Goal: Check status: Check status

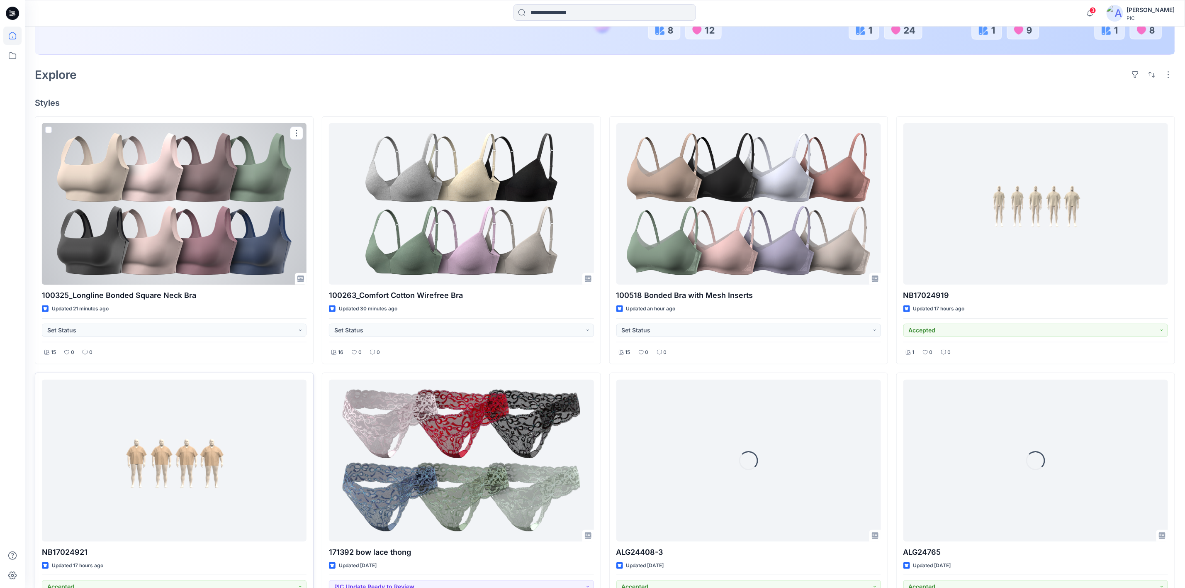
scroll to position [207, 0]
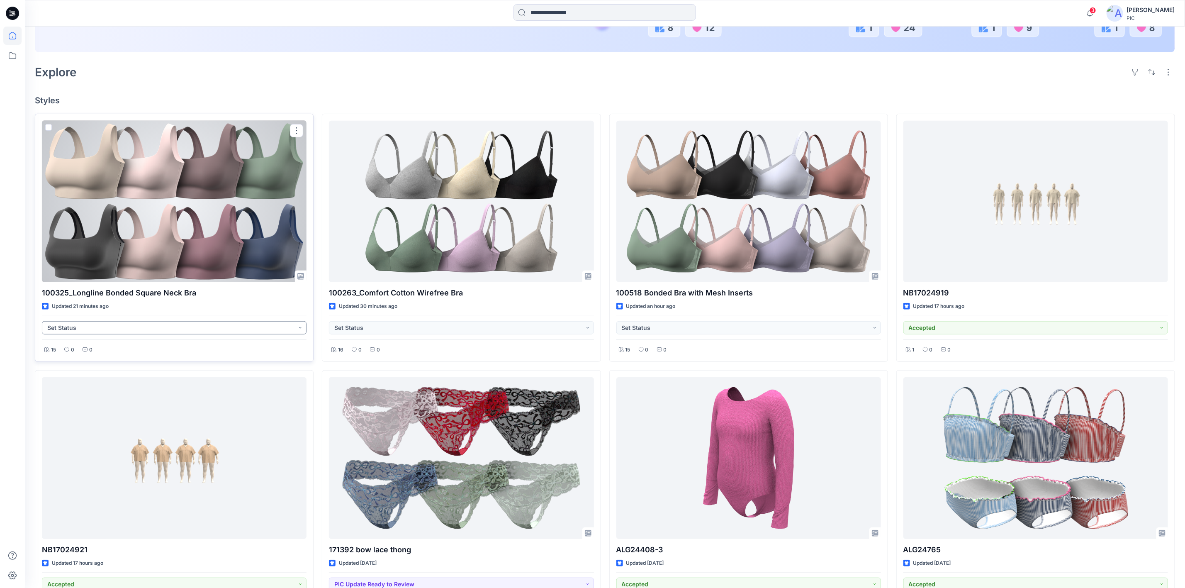
click at [204, 330] on button "Set Status" at bounding box center [174, 327] width 265 height 13
click at [85, 419] on p "PIC Update Ready to Review" at bounding box center [82, 420] width 46 height 11
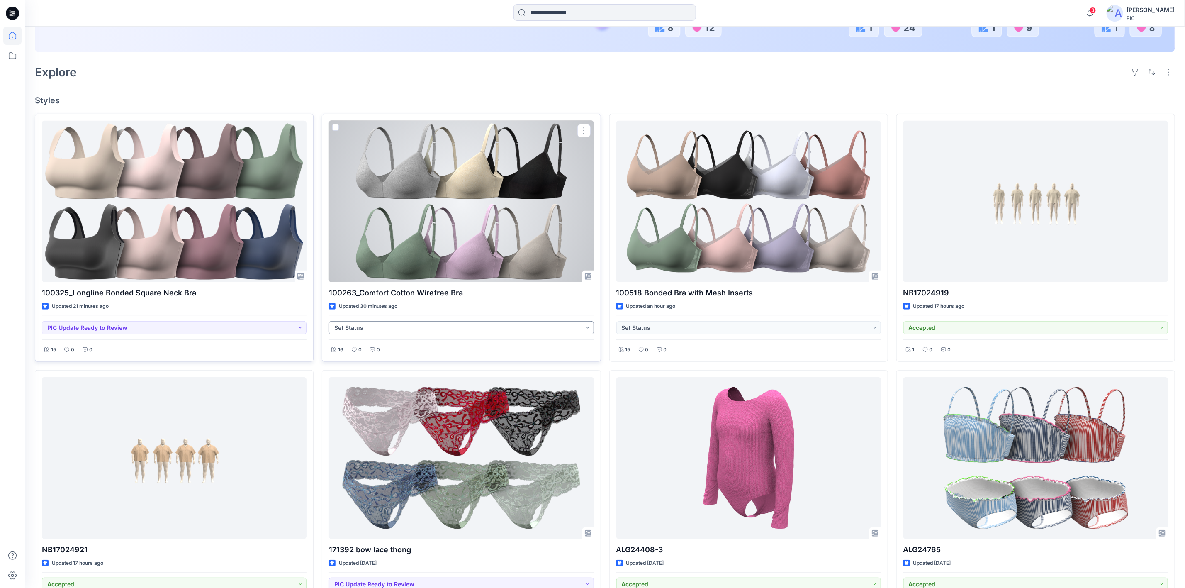
drag, startPoint x: 407, startPoint y: 326, endPoint x: 407, endPoint y: 331, distance: 4.6
click at [407, 328] on button "Set Status" at bounding box center [461, 327] width 265 height 13
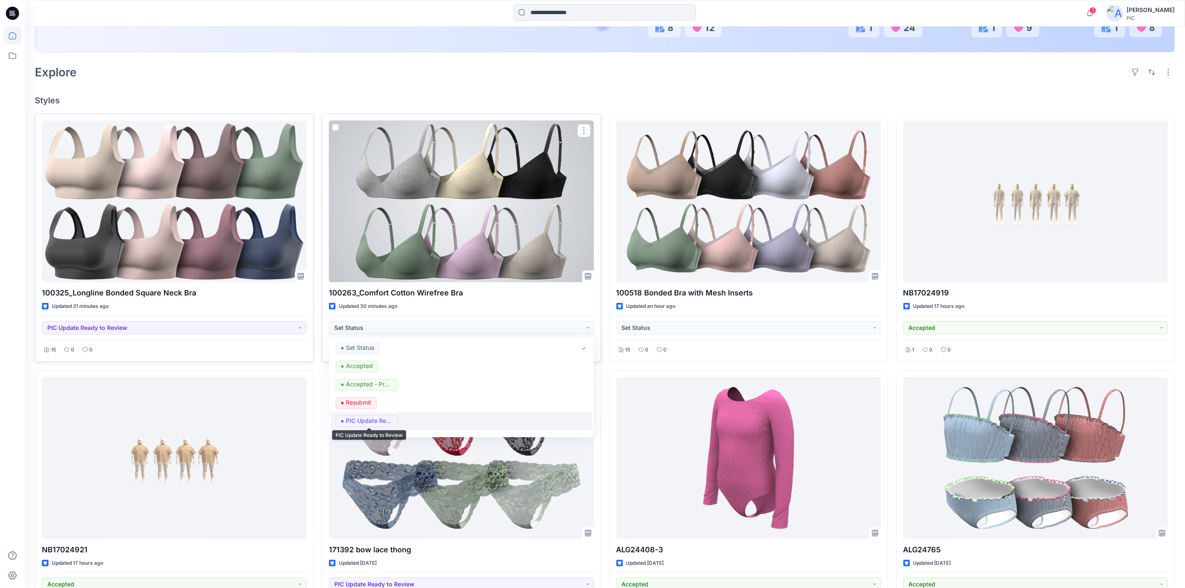
click at [389, 421] on p "PIC Update Ready to Review" at bounding box center [369, 420] width 46 height 11
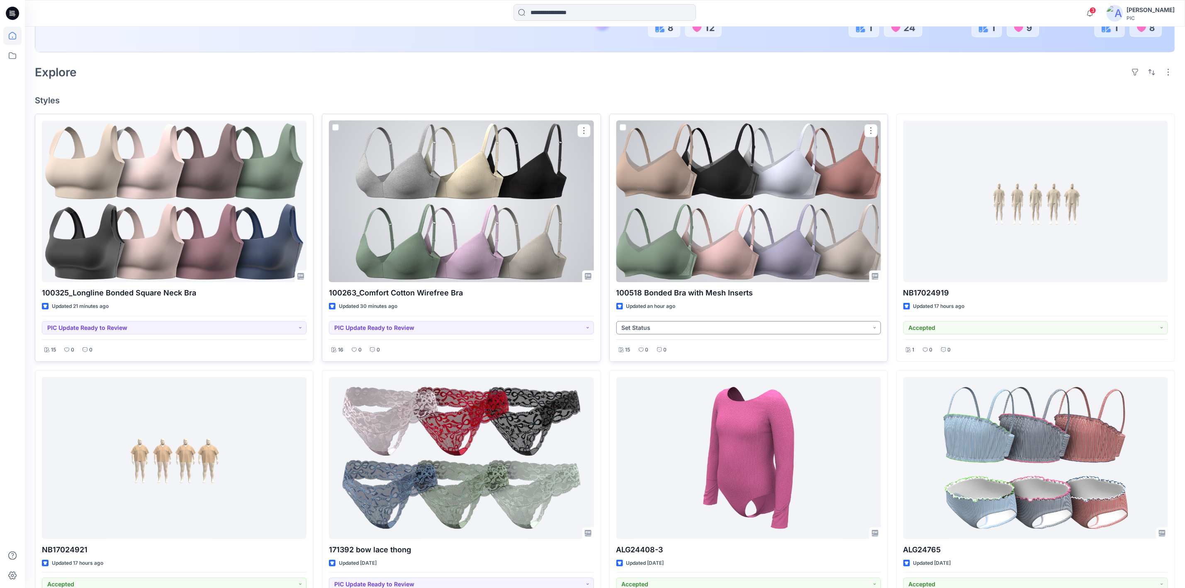
click at [670, 325] on button "Set Status" at bounding box center [748, 327] width 265 height 13
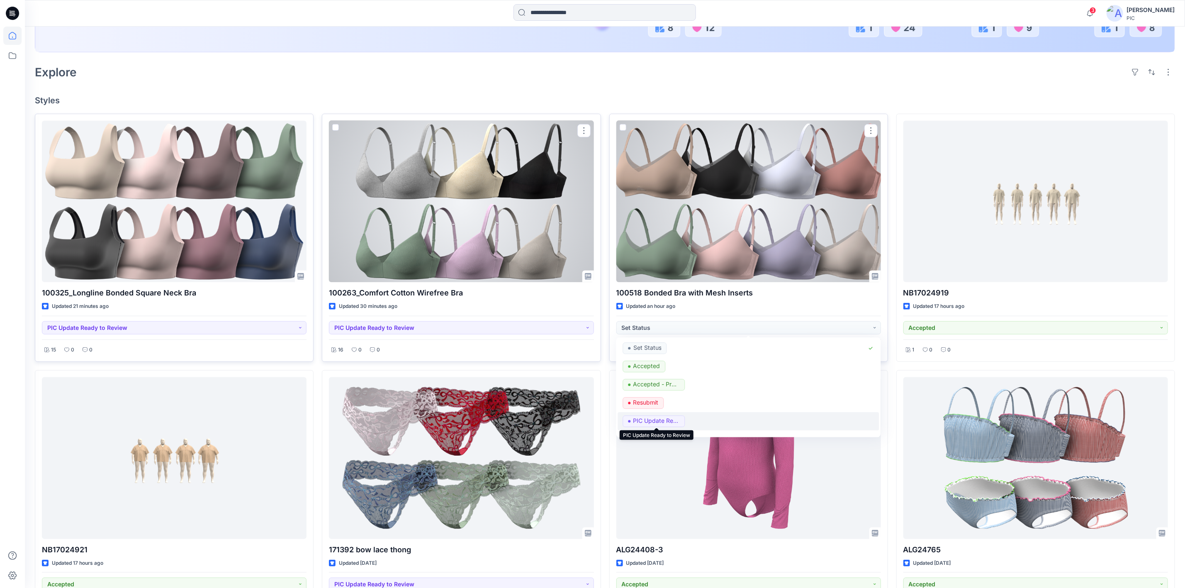
click at [647, 421] on p "PIC Update Ready to Review" at bounding box center [656, 420] width 46 height 11
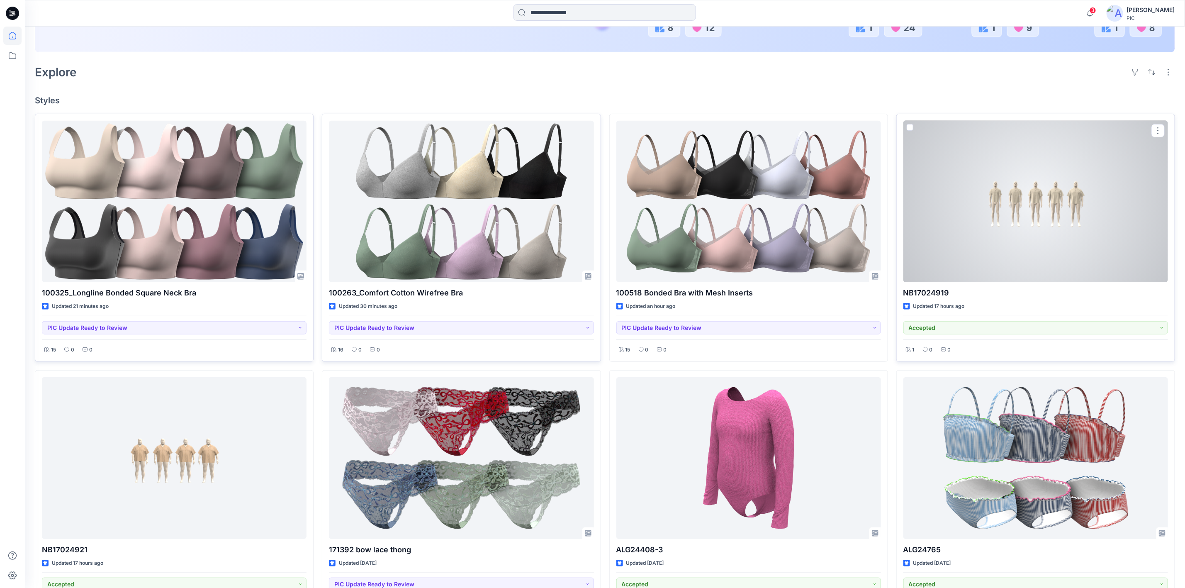
click at [997, 198] on div at bounding box center [1035, 201] width 265 height 161
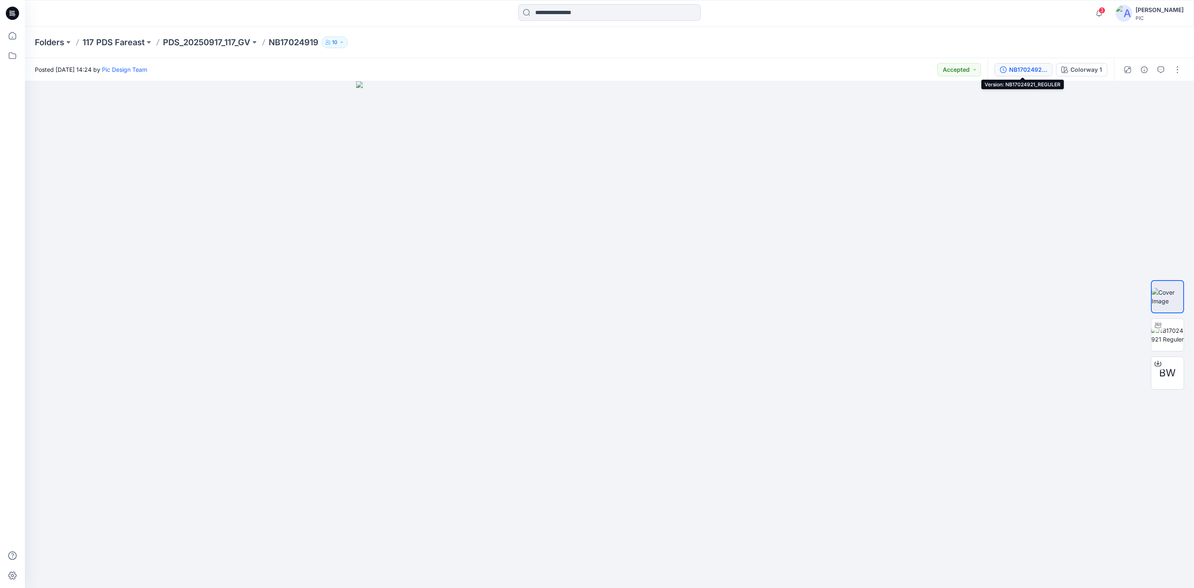
click at [1038, 66] on div "NB17024921_REGULER" at bounding box center [1028, 69] width 38 height 9
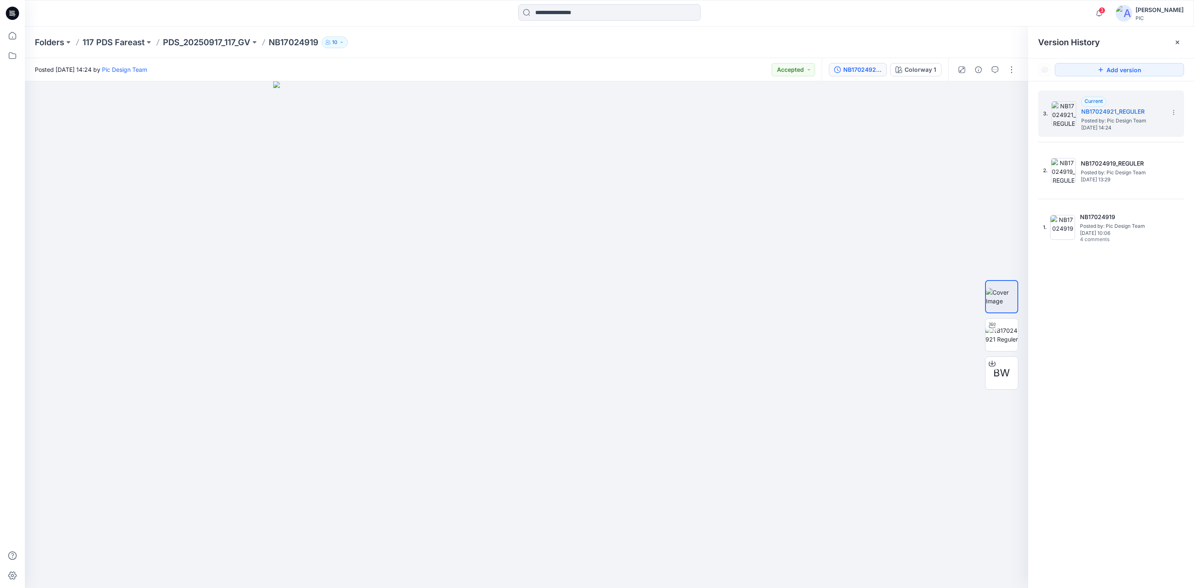
click at [1120, 277] on div "3. Current NB17024921_REGULER Posted by: Pic Design Team [DATE] 14:24 2. NB1702…" at bounding box center [1112, 340] width 166 height 518
click at [1131, 304] on div "3. Current NB17024921_REGULER Posted by: Pic Design Team [DATE] 14:24 2. NB1702…" at bounding box center [1112, 340] width 166 height 518
click at [1126, 342] on div "3. Current NB17024921_REGULER Posted by: Pic Design Team [DATE] 14:24 2. NB1702…" at bounding box center [1112, 340] width 166 height 518
